Goal: Entertainment & Leisure: Consume media (video, audio)

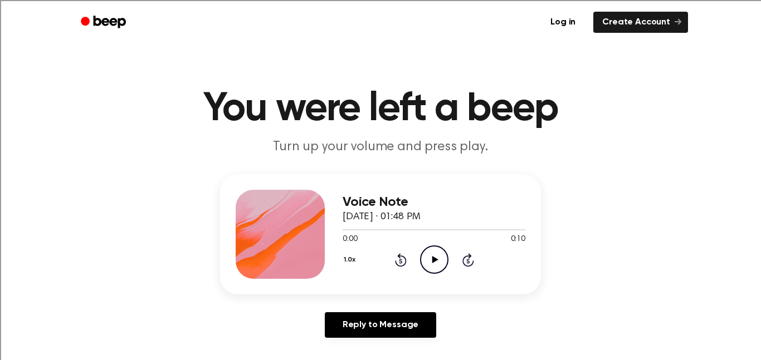
click at [437, 261] on icon "Play Audio" at bounding box center [434, 260] width 28 height 28
click at [434, 256] on icon "Play Audio" at bounding box center [434, 260] width 28 height 28
click at [434, 265] on icon "Play Audio" at bounding box center [434, 260] width 28 height 28
click at [424, 251] on icon "Play Audio" at bounding box center [434, 260] width 28 height 28
click at [432, 258] on icon at bounding box center [435, 259] width 6 height 7
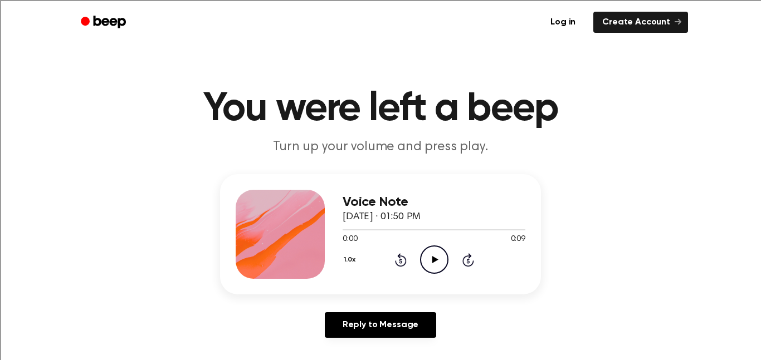
click at [437, 271] on icon "Play Audio" at bounding box center [434, 260] width 28 height 28
click at [436, 259] on icon "Play Audio" at bounding box center [434, 260] width 28 height 28
click at [442, 250] on icon "Play Audio" at bounding box center [434, 260] width 28 height 28
click at [438, 266] on icon "Play Audio" at bounding box center [434, 260] width 28 height 28
click at [437, 257] on icon "Play Audio" at bounding box center [434, 260] width 28 height 28
